Goal: Transaction & Acquisition: Purchase product/service

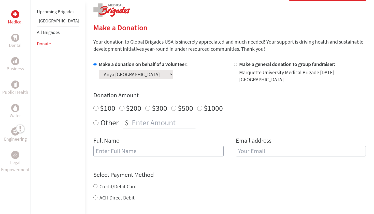
scroll to position [108, 0]
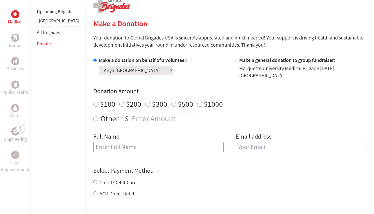
radio input "true"
click at [153, 114] on input "number" at bounding box center [163, 118] width 65 height 11
type input "400"
type input "Anya [GEOGRAPHIC_DATA]"
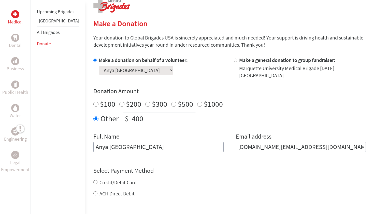
type input "[DOMAIN_NAME][EMAIL_ADDRESS][DOMAIN_NAME]"
click at [257, 100] on div "$100 $200 $300 $500 $1000" at bounding box center [229, 103] width 273 height 9
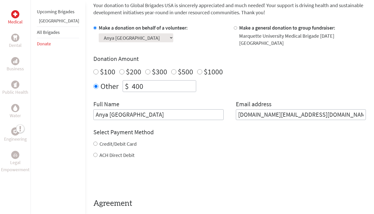
scroll to position [142, 0]
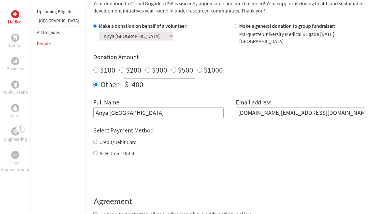
click at [111, 150] on label "ACH Direct Debit" at bounding box center [117, 153] width 35 height 6
click at [97, 151] on input "ACH Direct Debit" at bounding box center [95, 153] width 4 height 4
radio input "true"
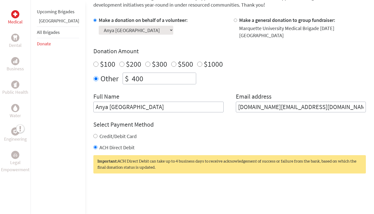
scroll to position [195, 0]
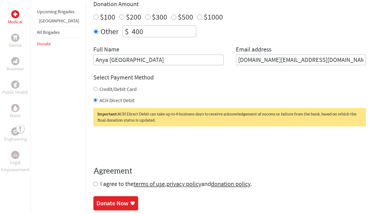
click at [93, 182] on input "checkbox" at bounding box center [95, 184] width 4 height 4
checkbox input "true"
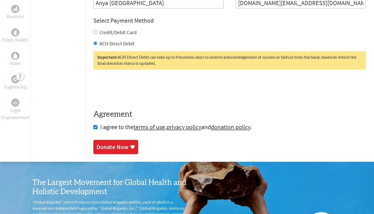
click at [109, 140] on link "Donate Now" at bounding box center [115, 147] width 45 height 14
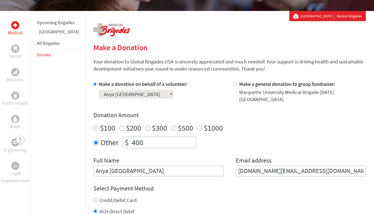
scroll to position [113, 0]
